Goal: Information Seeking & Learning: Learn about a topic

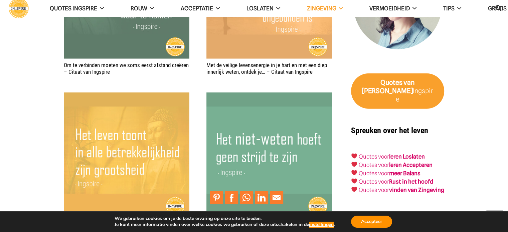
scroll to position [1938, 0]
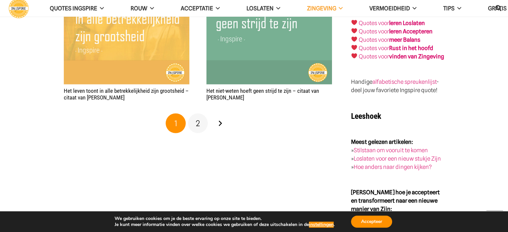
click at [198, 119] on span "2" at bounding box center [198, 124] width 4 height 10
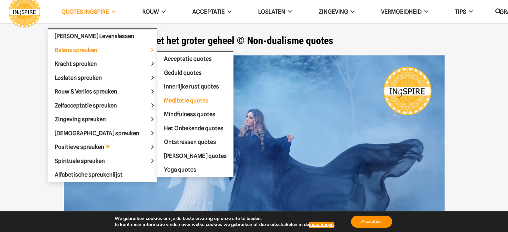
click at [167, 98] on span "Meditatie quotes" at bounding box center [186, 100] width 44 height 7
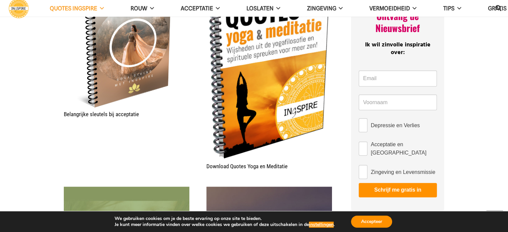
scroll to position [501, 0]
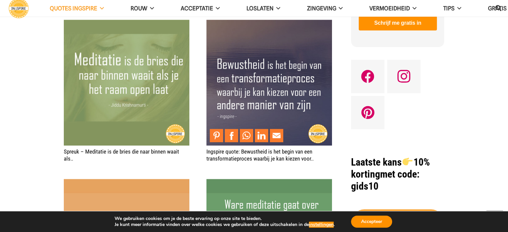
click at [287, 85] on img "Ingspire quote: Bewustheid is het begin van een transformatieproces waarbij je …" at bounding box center [269, 83] width 126 height 126
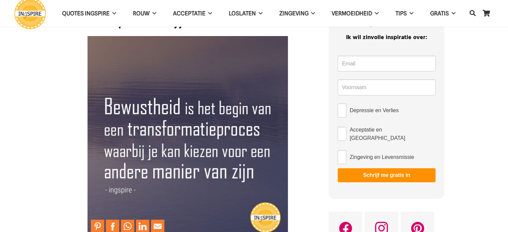
scroll to position [33, 0]
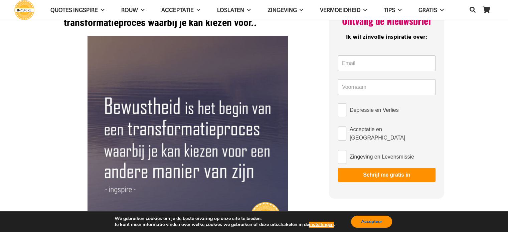
click at [370, 220] on button "Accepteer" at bounding box center [371, 222] width 41 height 12
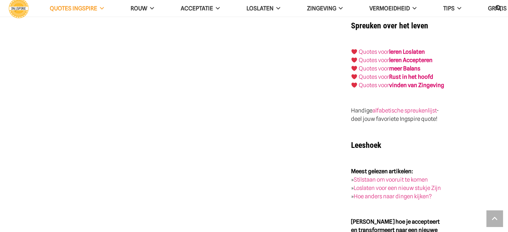
scroll to position [1103, 0]
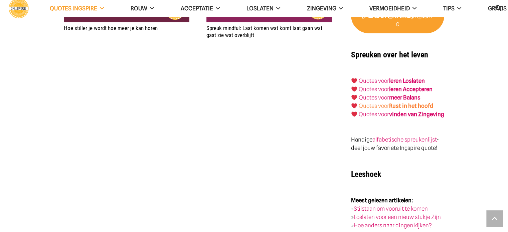
click at [383, 103] on link "Quotes voor Rust in het hoofd" at bounding box center [396, 106] width 75 height 7
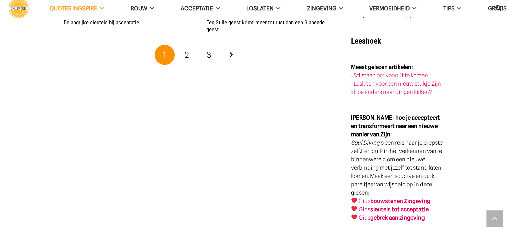
scroll to position [1270, 0]
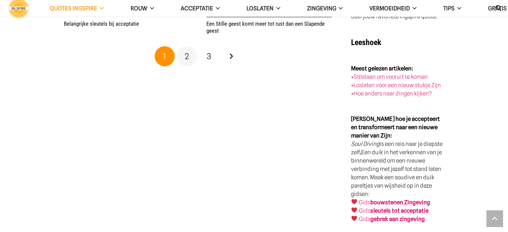
click at [187, 53] on span "2" at bounding box center [187, 56] width 4 height 10
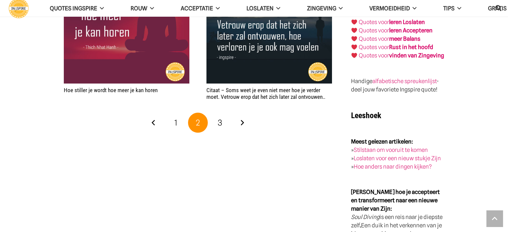
scroll to position [1203, 0]
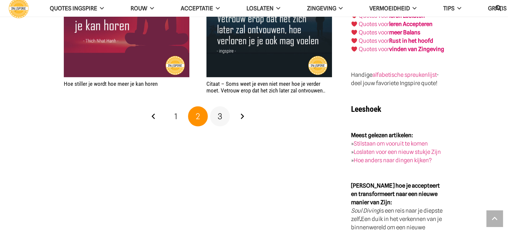
click at [220, 117] on span "3" at bounding box center [220, 116] width 4 height 10
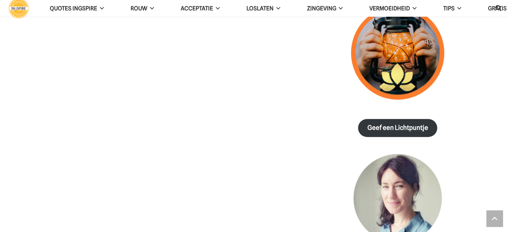
scroll to position [1036, 0]
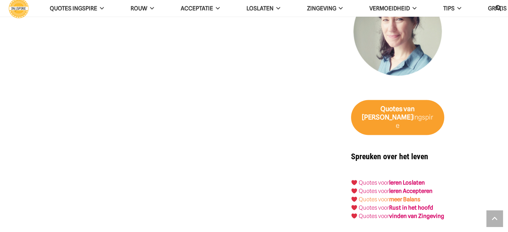
click at [376, 196] on link "Quotes voor meer Balans" at bounding box center [390, 199] width 62 height 7
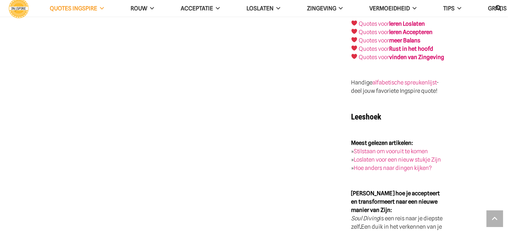
scroll to position [1203, 0]
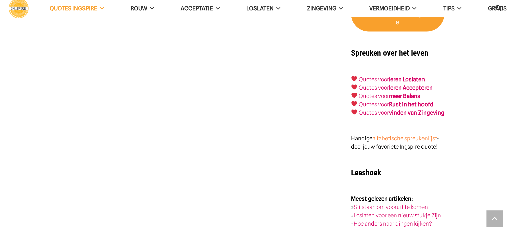
click at [396, 135] on link "alfabetische spreukenlijst" at bounding box center [405, 138] width 64 height 7
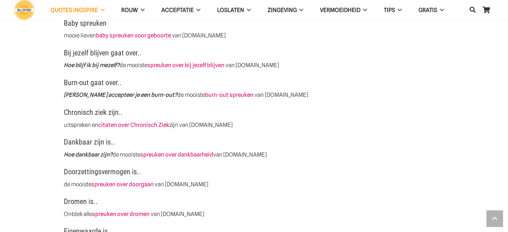
scroll to position [368, 0]
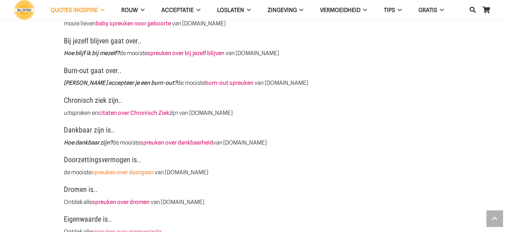
click at [131, 173] on link "spreuken over doorgaan" at bounding box center [123, 172] width 62 height 7
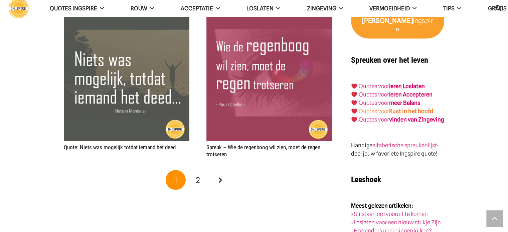
scroll to position [1203, 0]
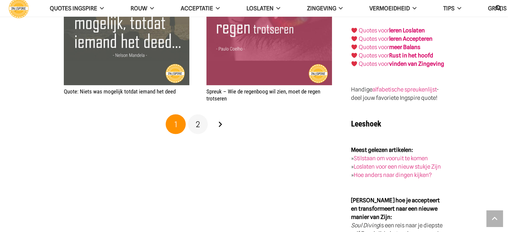
click at [196, 125] on span "2" at bounding box center [198, 124] width 4 height 10
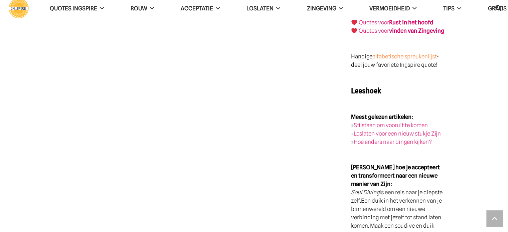
scroll to position [1236, 0]
click at [401, 140] on link "Hoe anders naar dingen kijken?" at bounding box center [393, 141] width 78 height 7
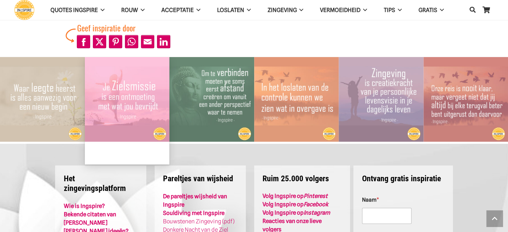
scroll to position [1771, 0]
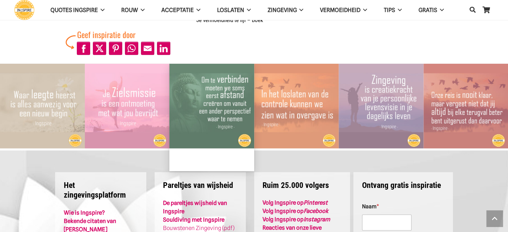
click at [239, 88] on img "Om te verbinden moeten we soms eerst afstand creëren – Citaat van Ingspire" at bounding box center [211, 106] width 85 height 85
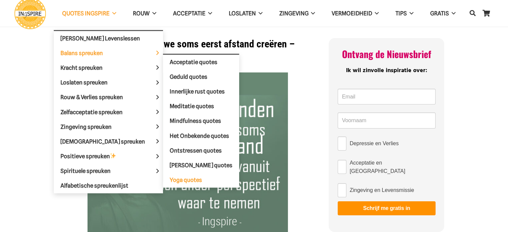
click at [174, 177] on span "Yoga quotes" at bounding box center [186, 180] width 32 height 7
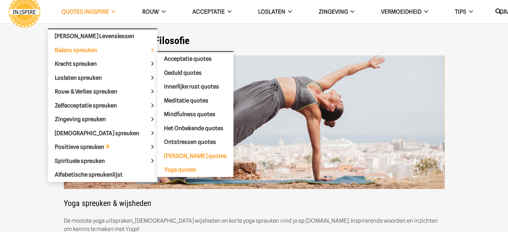
click at [164, 153] on span "[PERSON_NAME] quotes" at bounding box center [195, 156] width 63 height 7
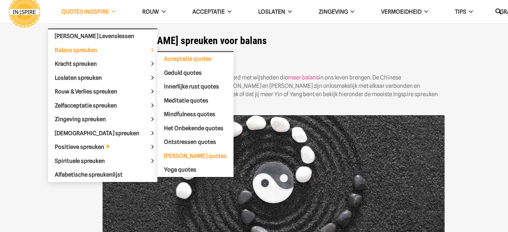
click at [164, 60] on span "Acceptatie quotes" at bounding box center [188, 58] width 48 height 7
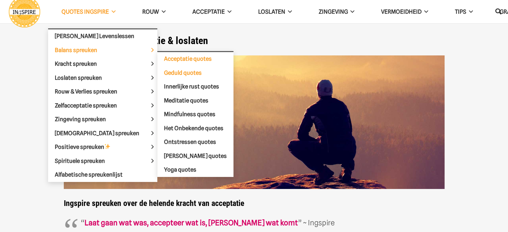
click at [164, 70] on span "Geduld quotes" at bounding box center [183, 72] width 38 height 7
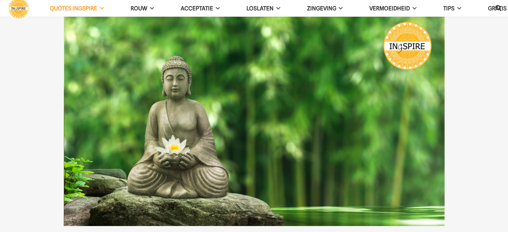
scroll to position [33, 0]
